Goal: Communication & Community: Participate in discussion

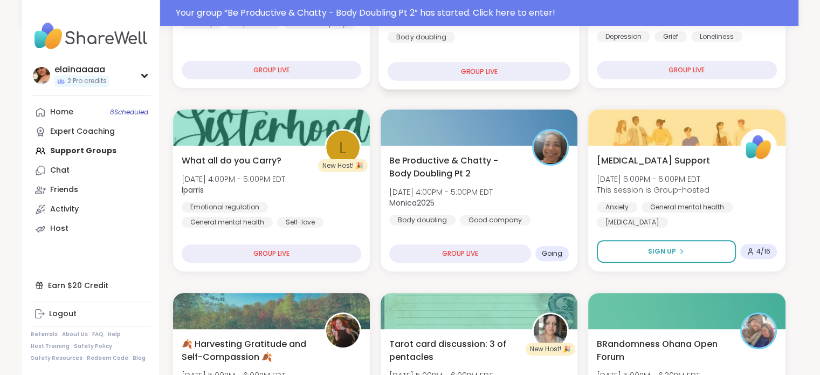
scroll to position [295, 0]
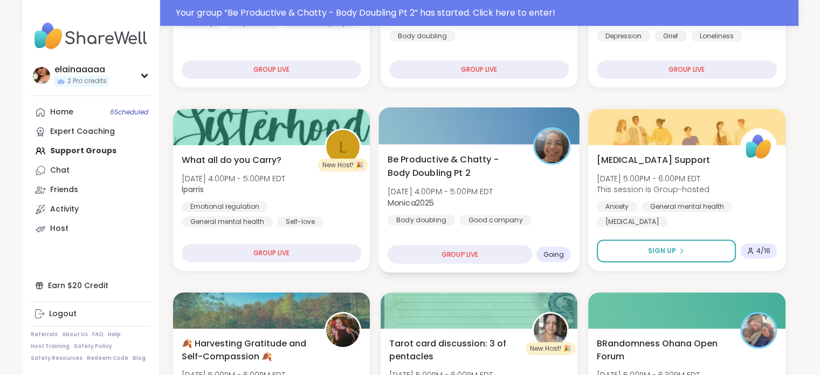
click at [521, 174] on span "Be Productive & Chatty - Body Doubling Pt 2" at bounding box center [454, 166] width 134 height 26
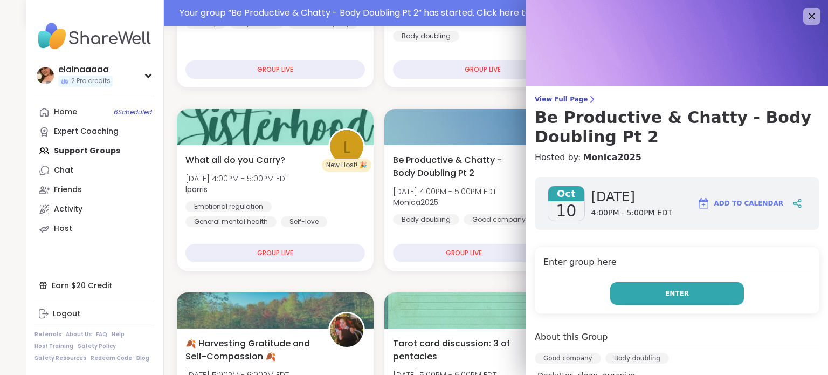
click at [665, 291] on span "Enter" at bounding box center [677, 294] width 24 height 10
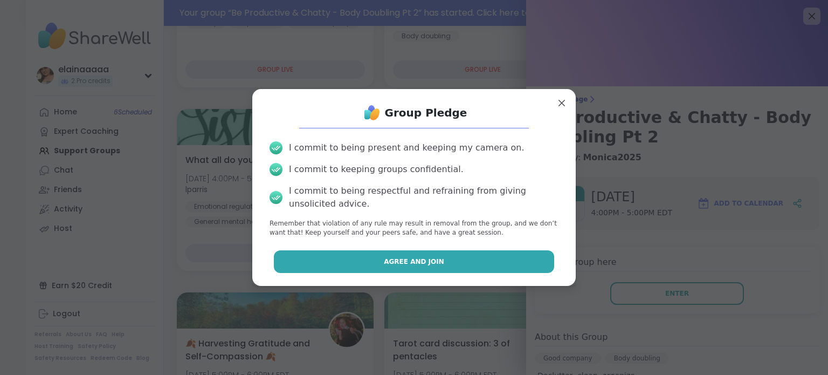
click at [481, 260] on button "Agree and Join" at bounding box center [414, 261] width 281 height 23
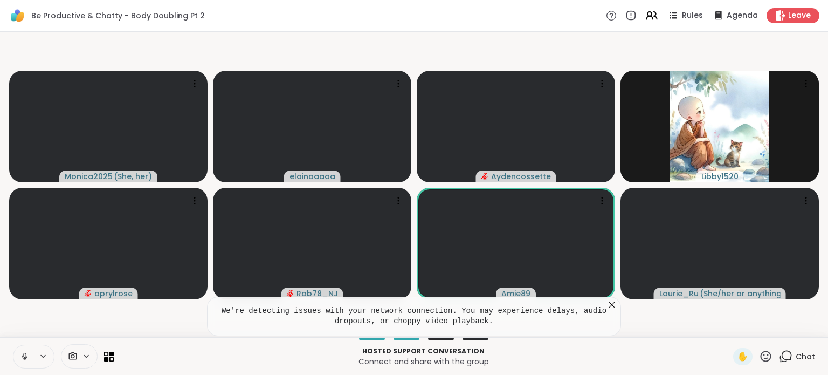
click at [18, 351] on button at bounding box center [23, 356] width 20 height 23
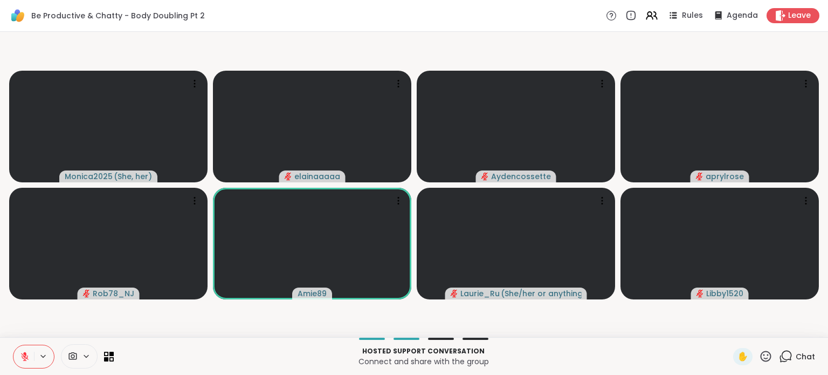
click at [17, 351] on button at bounding box center [23, 356] width 20 height 23
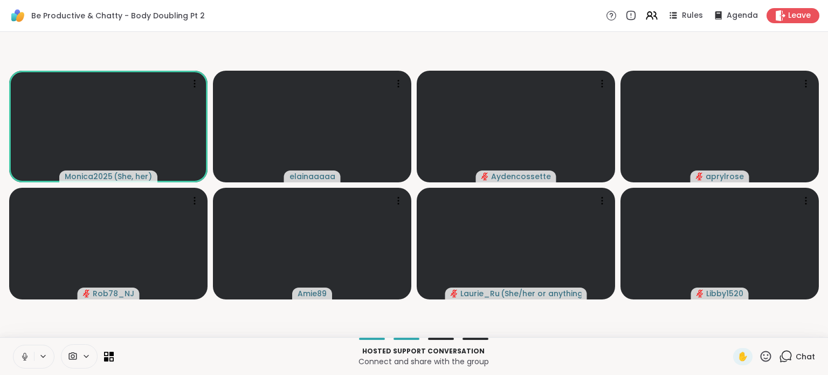
click at [24, 324] on video-player-container "Monica2025 ( She, her ) elainaaaaa Aydencossette aprylrose Rob78_NJ Amie89 [PER…" at bounding box center [413, 184] width 815 height 297
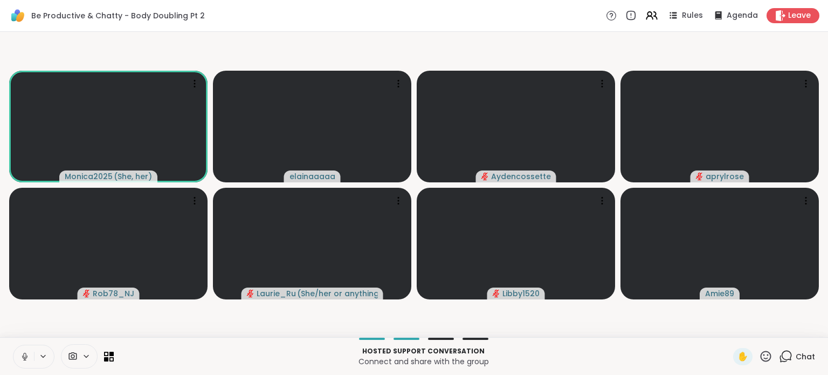
click at [38, 308] on video-player-container "Monica2025 ( She, her ) elainaaaaa Aydencossette aprylrose Rob78_NJ [PERSON_NAM…" at bounding box center [413, 184] width 815 height 297
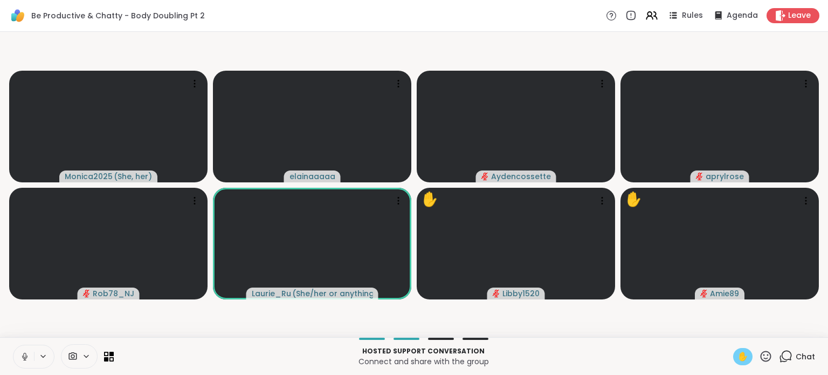
click at [738, 352] on span "✋" at bounding box center [743, 356] width 11 height 13
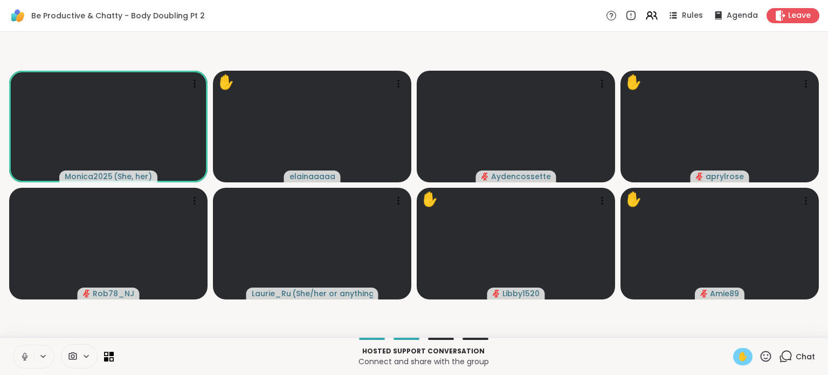
click at [738, 362] on span "✋" at bounding box center [743, 356] width 11 height 13
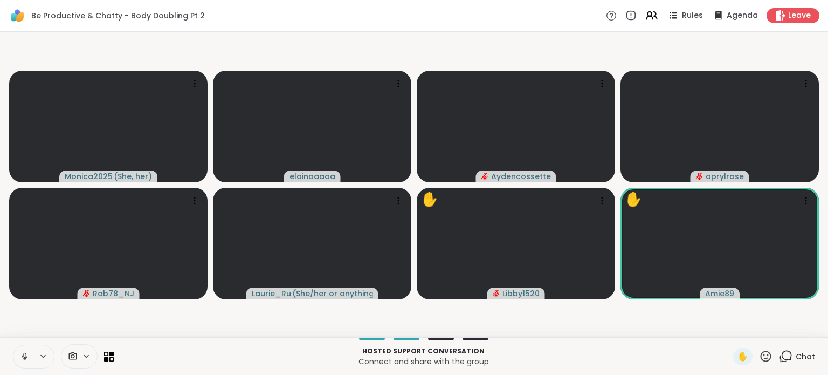
click at [20, 355] on icon at bounding box center [25, 357] width 10 height 10
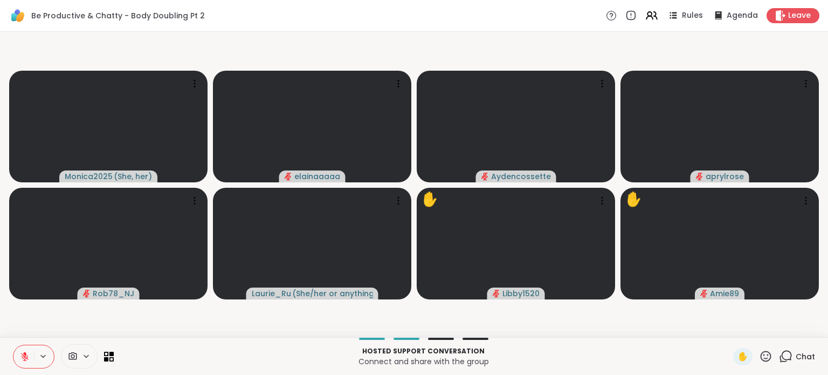
click at [32, 349] on button at bounding box center [23, 356] width 20 height 23
click at [19, 348] on button at bounding box center [23, 356] width 20 height 23
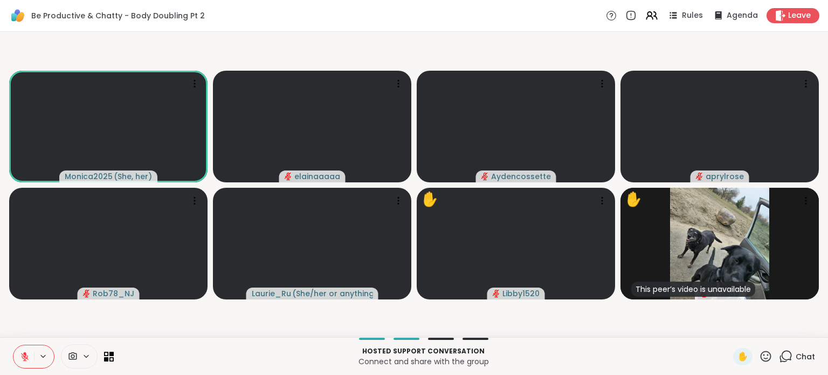
click at [22, 353] on icon at bounding box center [25, 357] width 10 height 10
click at [20, 353] on icon at bounding box center [25, 357] width 10 height 10
click at [17, 354] on button at bounding box center [23, 356] width 20 height 23
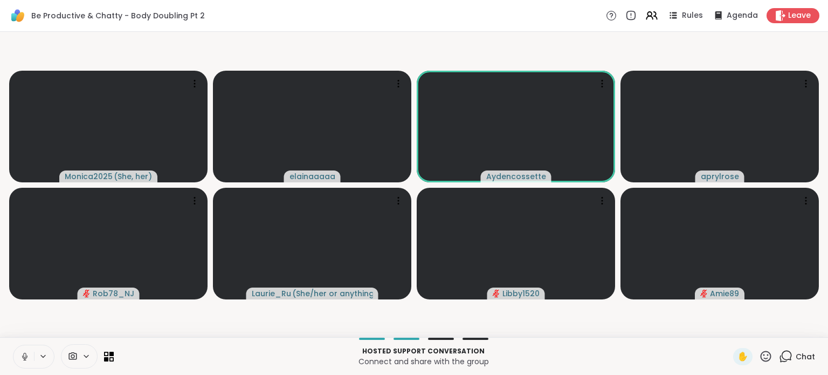
click at [19, 355] on button at bounding box center [23, 356] width 20 height 23
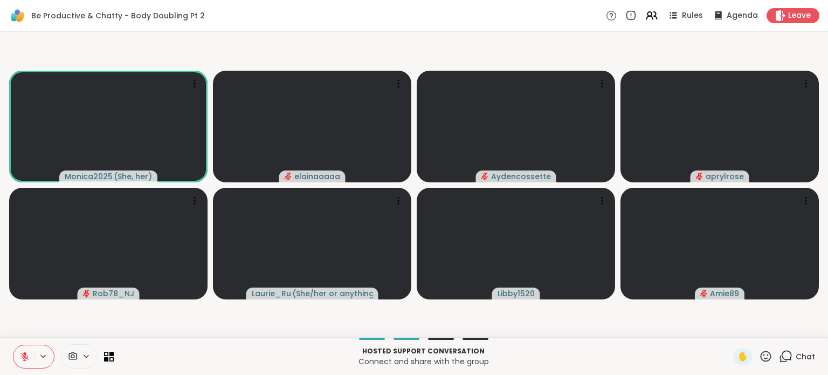
drag, startPoint x: 24, startPoint y: 358, endPoint x: 23, endPoint y: 333, distance: 24.8
click at [23, 333] on div "Be Productive & Chatty - Body Doubling Pt 2 Rules Agenda Leave Monica2025 ( She…" at bounding box center [414, 187] width 828 height 375
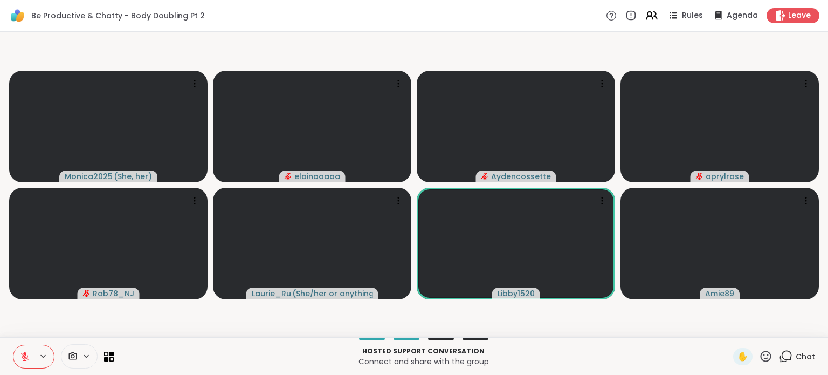
drag, startPoint x: 23, startPoint y: 358, endPoint x: 24, endPoint y: 337, distance: 20.5
click at [24, 337] on div "Hosted support conversation Connect and share with the group ✋ Chat" at bounding box center [414, 356] width 828 height 38
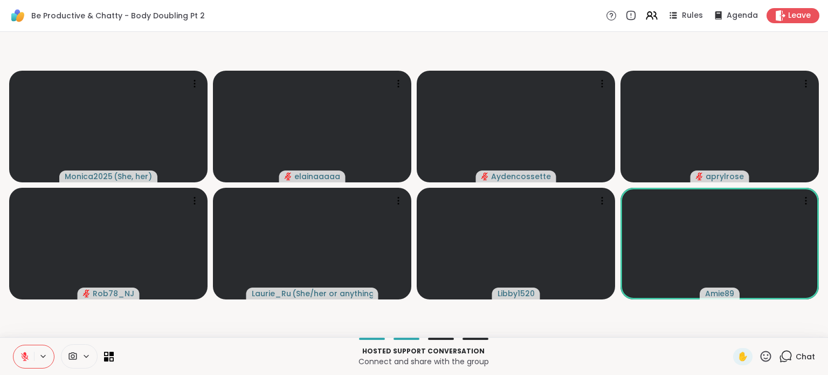
click at [24, 355] on icon at bounding box center [25, 357] width 8 height 8
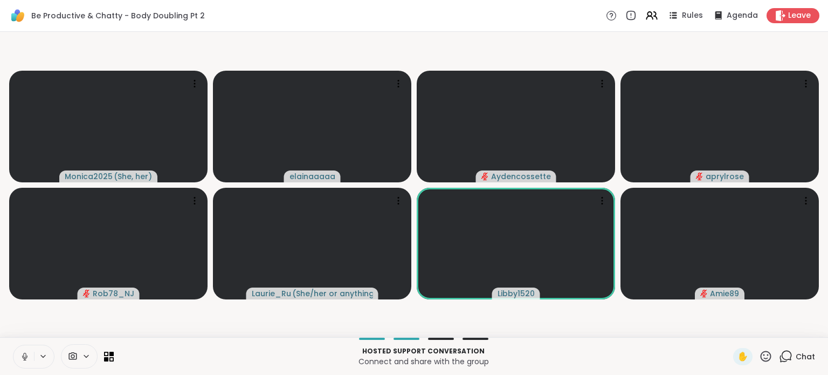
click at [22, 353] on icon at bounding box center [25, 357] width 10 height 10
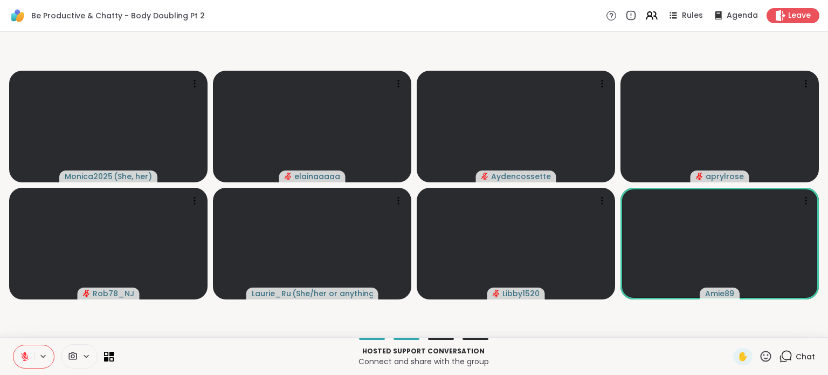
click at [22, 354] on icon at bounding box center [25, 357] width 8 height 8
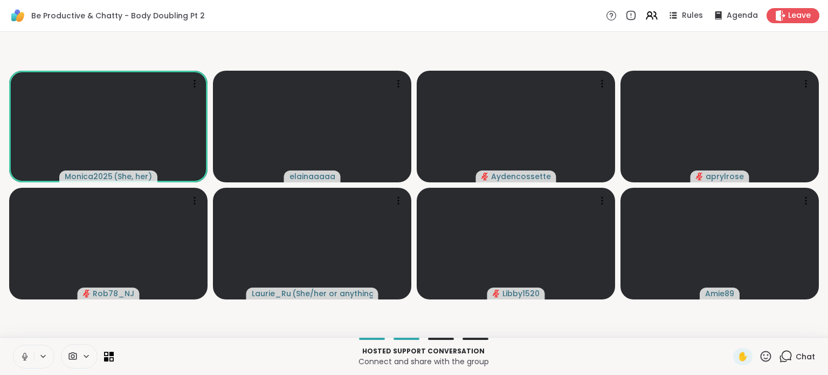
drag, startPoint x: 23, startPoint y: 355, endPoint x: 22, endPoint y: 340, distance: 14.6
click at [22, 340] on div "Hosted support conversation Connect and share with the group ✋ Chat" at bounding box center [414, 356] width 828 height 38
click at [24, 359] on icon at bounding box center [25, 357] width 10 height 10
